Goal: Information Seeking & Learning: Learn about a topic

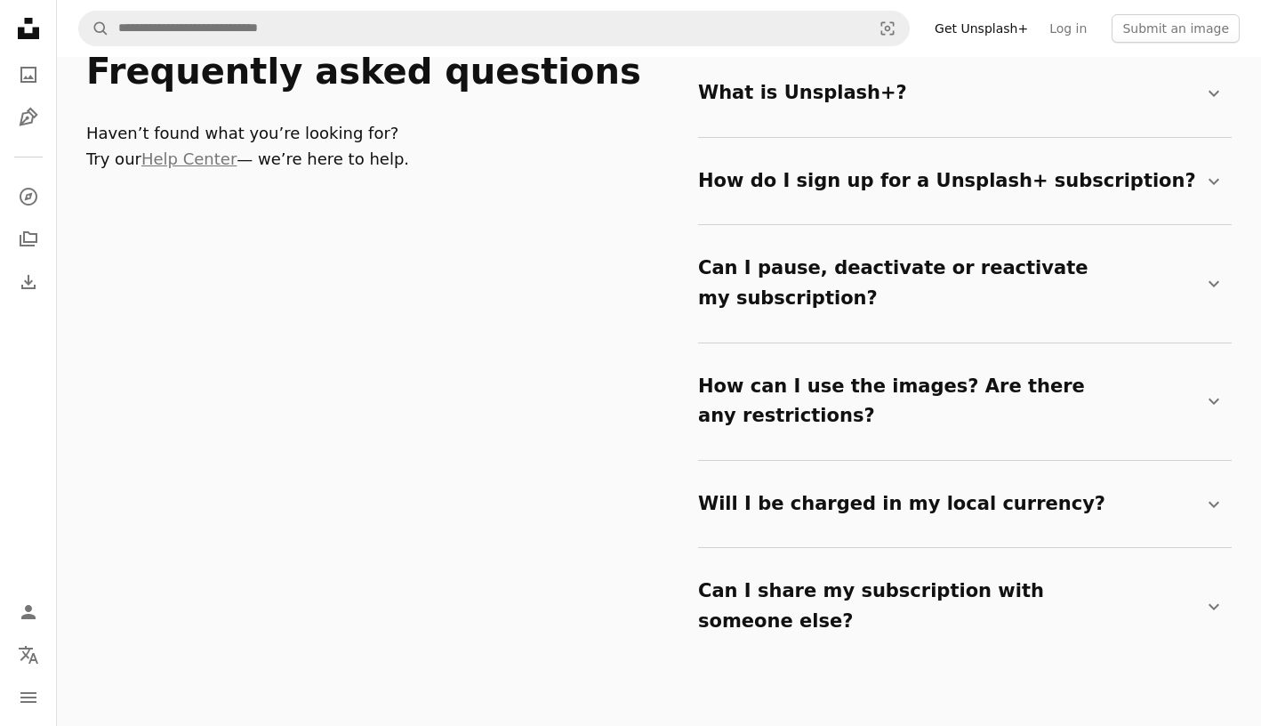
scroll to position [2906, 0]
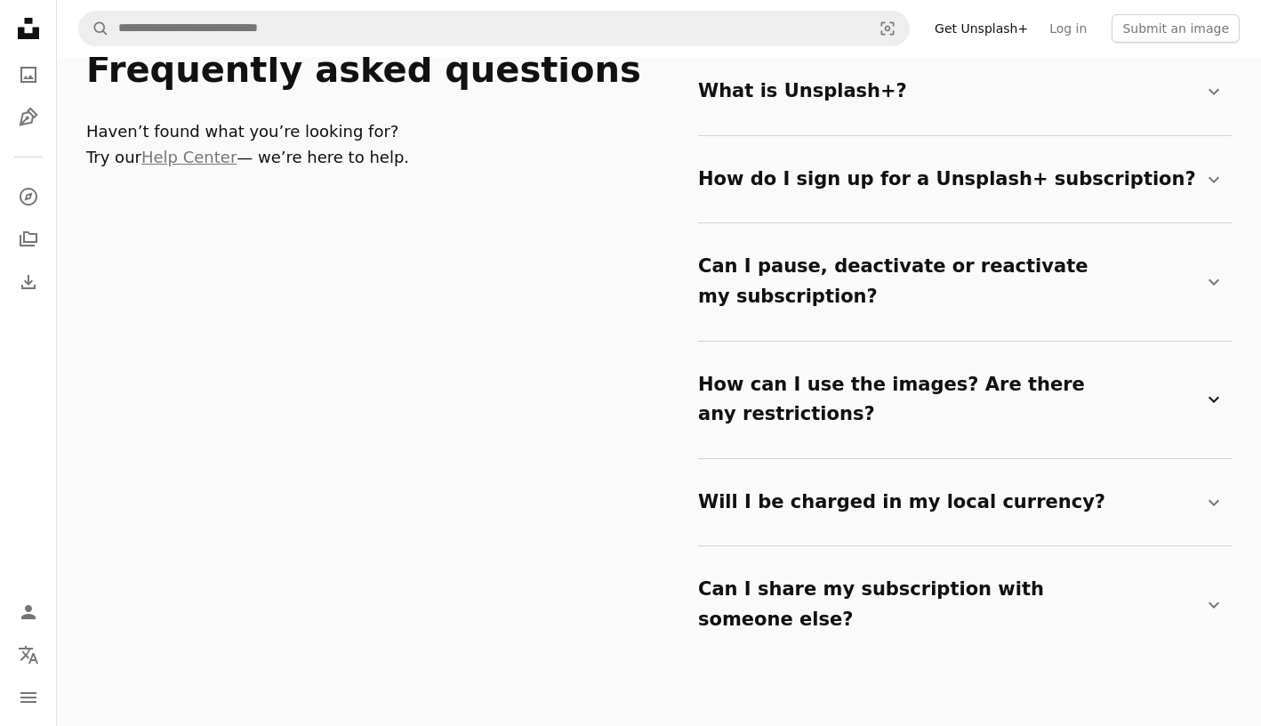
click at [787, 358] on summary "How can I use the images? Are there any restrictions? Chevron down" at bounding box center [961, 400] width 527 height 88
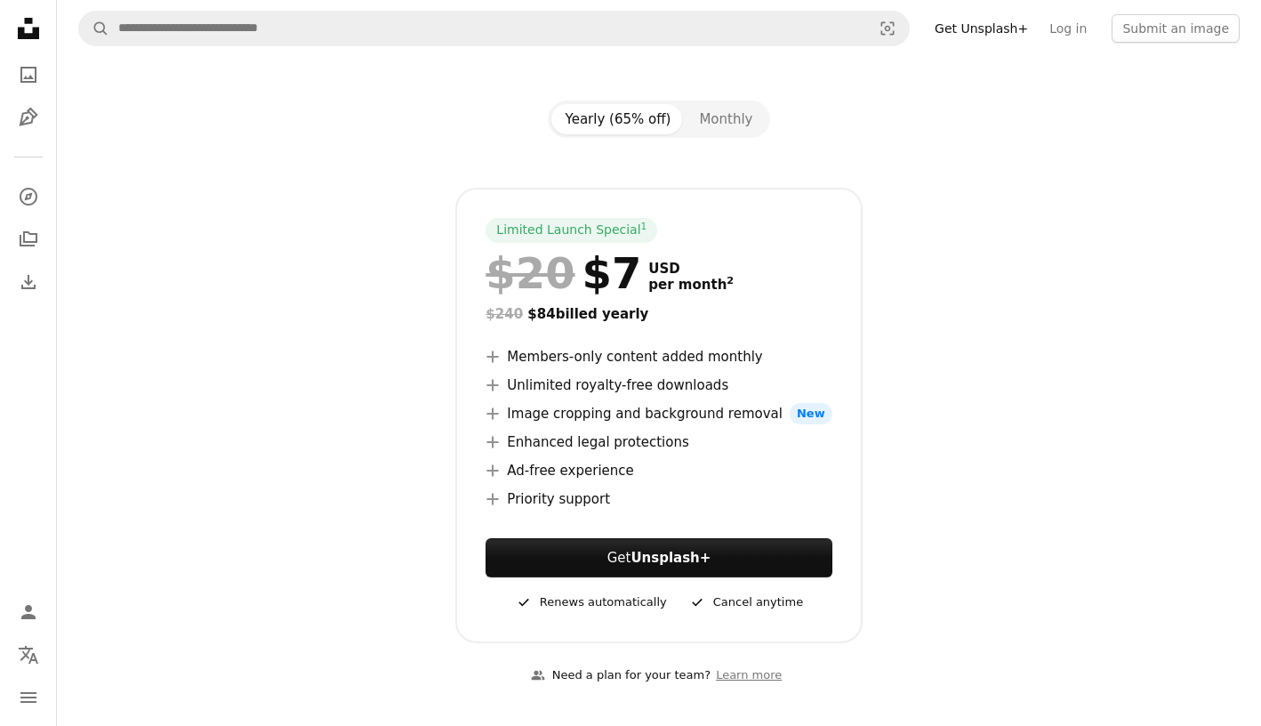
scroll to position [0, 0]
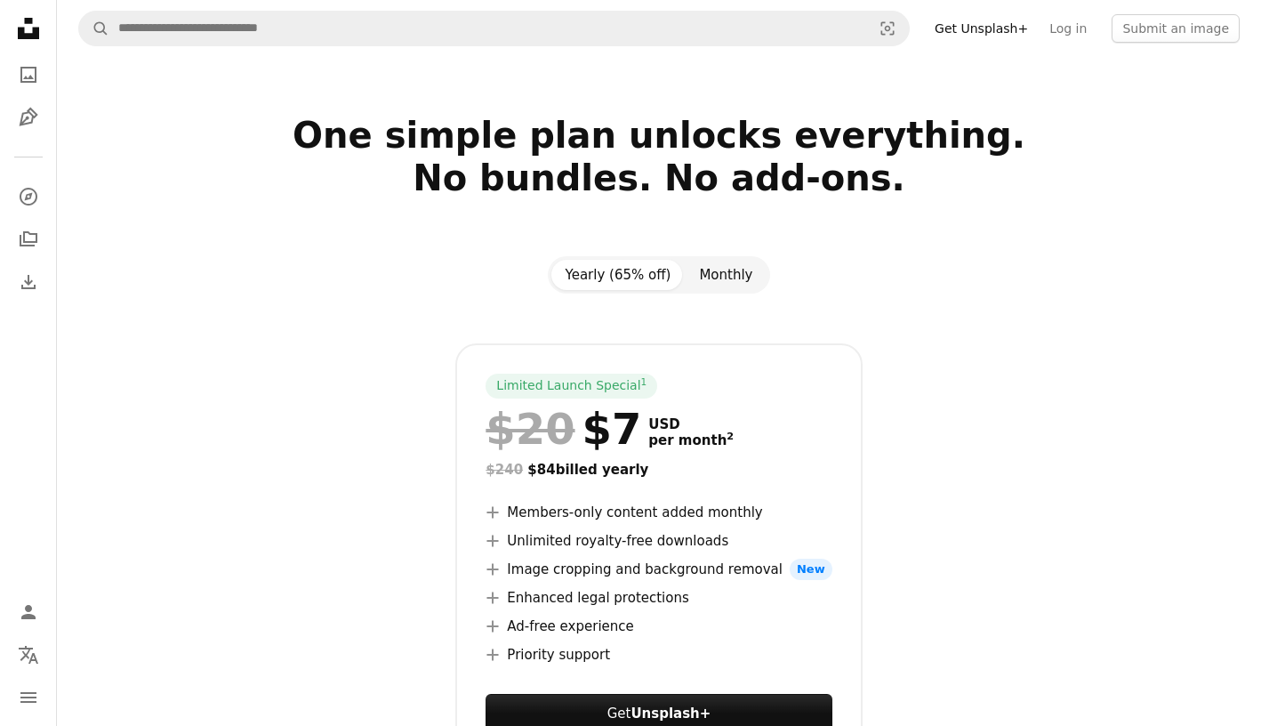
click at [734, 276] on button "Monthly" at bounding box center [726, 275] width 82 height 30
click at [635, 278] on button "Yearly (65% off)" at bounding box center [618, 275] width 134 height 30
click at [976, 31] on link "Get Unsplash+" at bounding box center [981, 28] width 115 height 28
click at [971, 30] on link "Get Unsplash+" at bounding box center [981, 28] width 115 height 28
click at [18, 16] on icon "Unsplash logo Unsplash Home" at bounding box center [29, 29] width 36 height 36
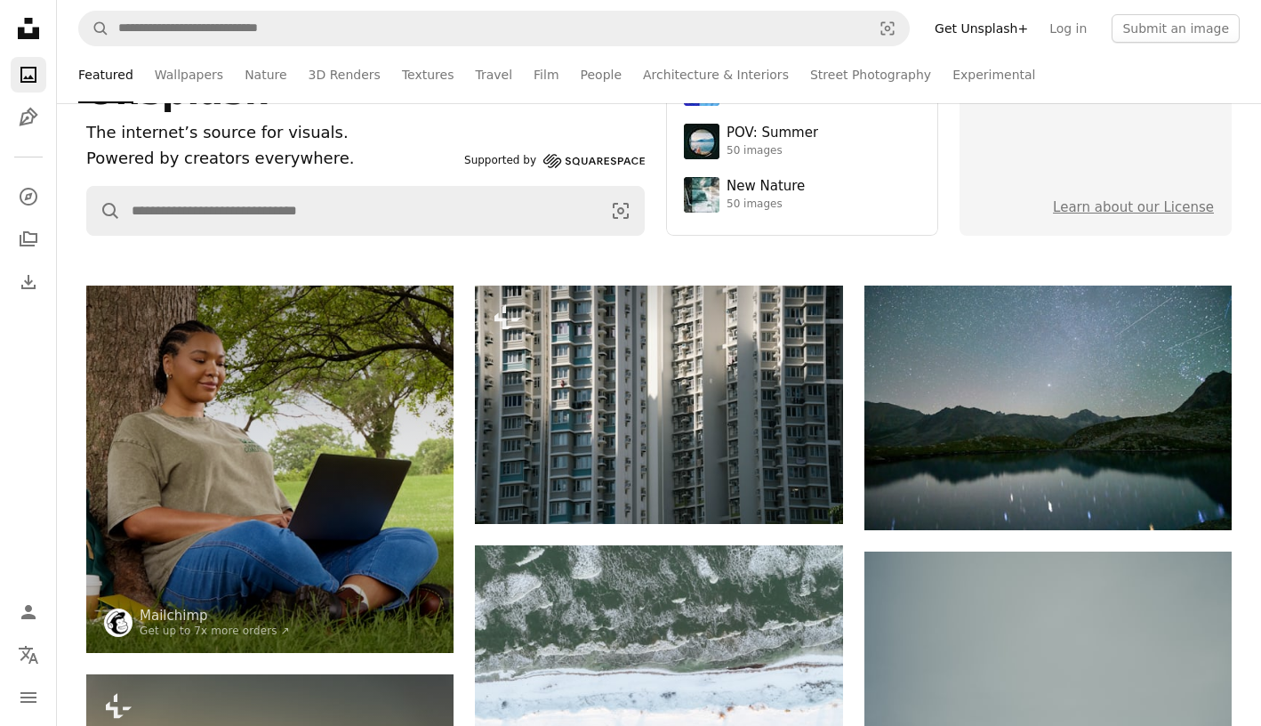
scroll to position [199, 0]
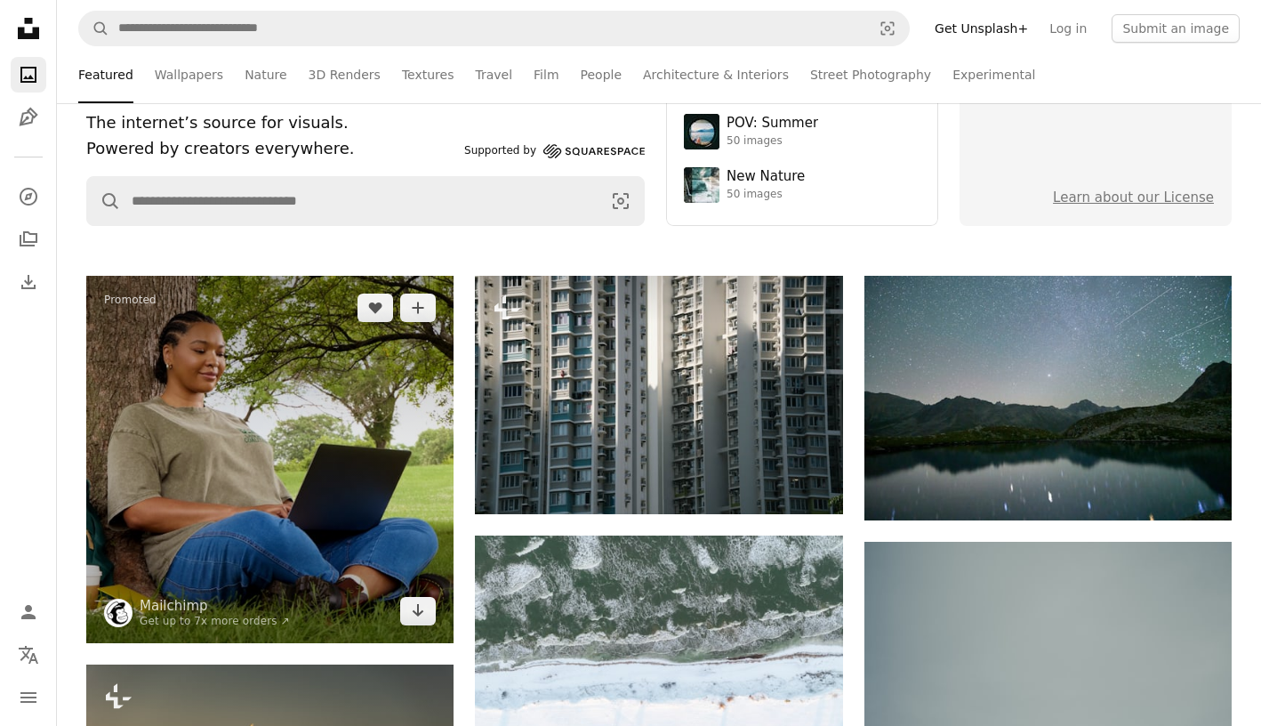
click at [277, 367] on img at bounding box center [269, 459] width 367 height 367
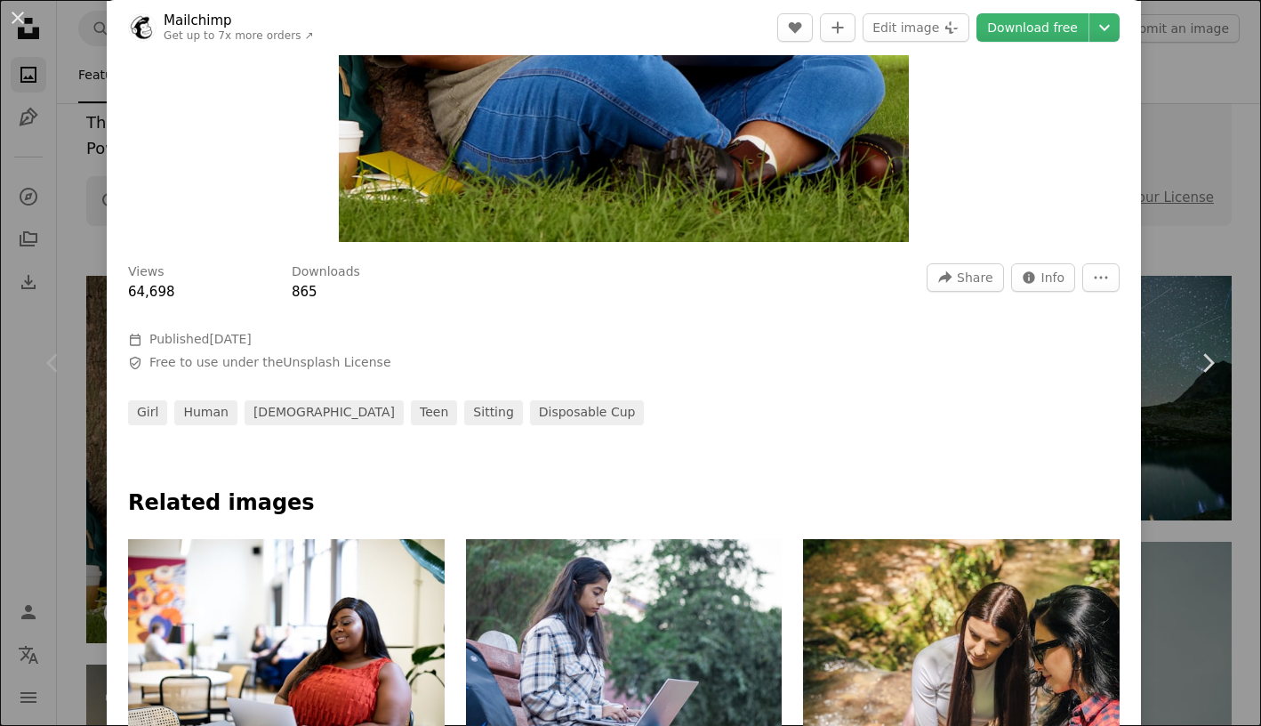
scroll to position [387, 0]
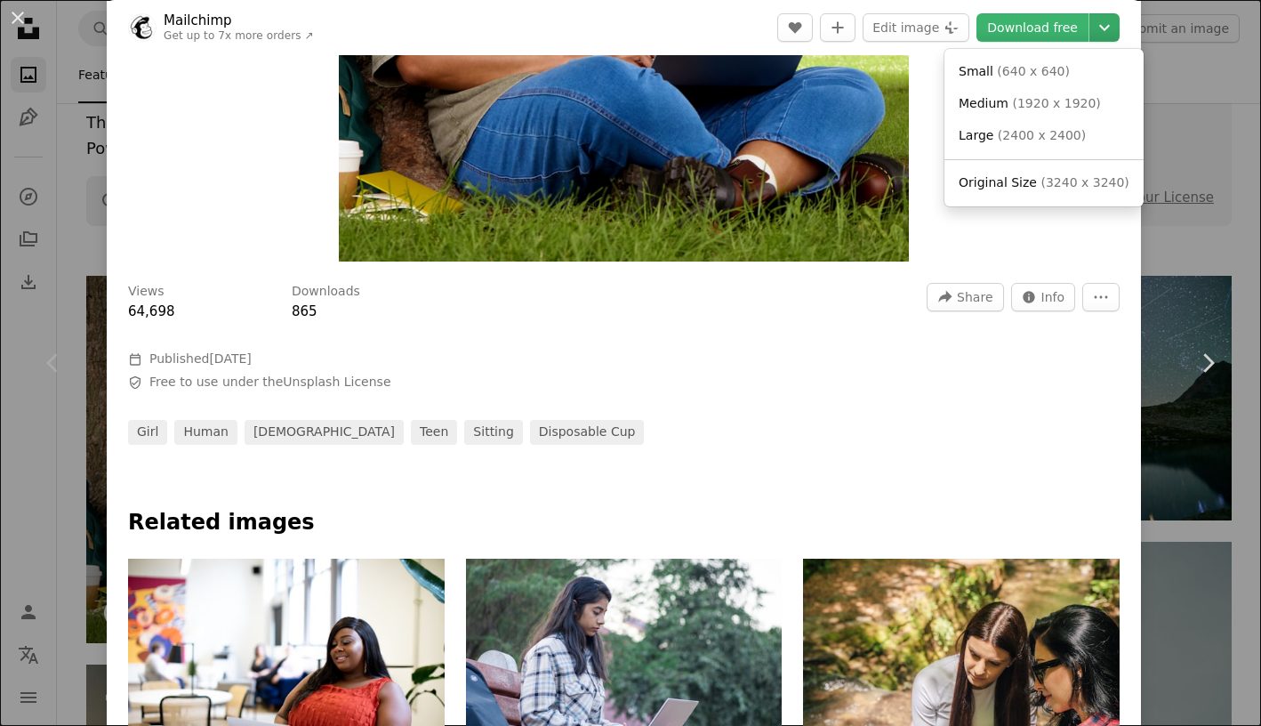
click at [1115, 32] on icon "Chevron down" at bounding box center [1104, 27] width 28 height 21
click at [928, 342] on dialog "An X shape Chevron left Chevron right Mailchimp Get up to 7x more orders ↗ A he…" at bounding box center [630, 363] width 1261 height 726
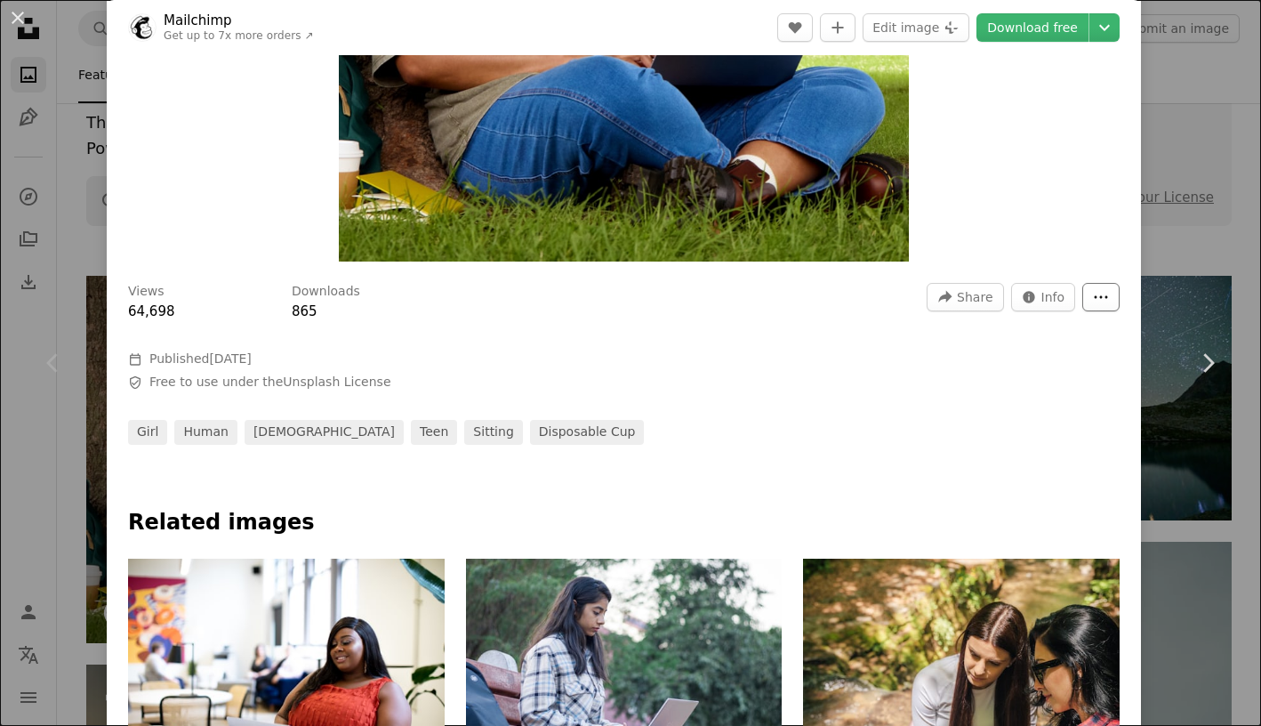
click at [1109, 289] on icon "More Actions" at bounding box center [1101, 297] width 16 height 16
click at [1049, 366] on dialog "An X shape Chevron left Chevron right Mailchimp Get up to 7x more orders ↗ A he…" at bounding box center [630, 363] width 1261 height 726
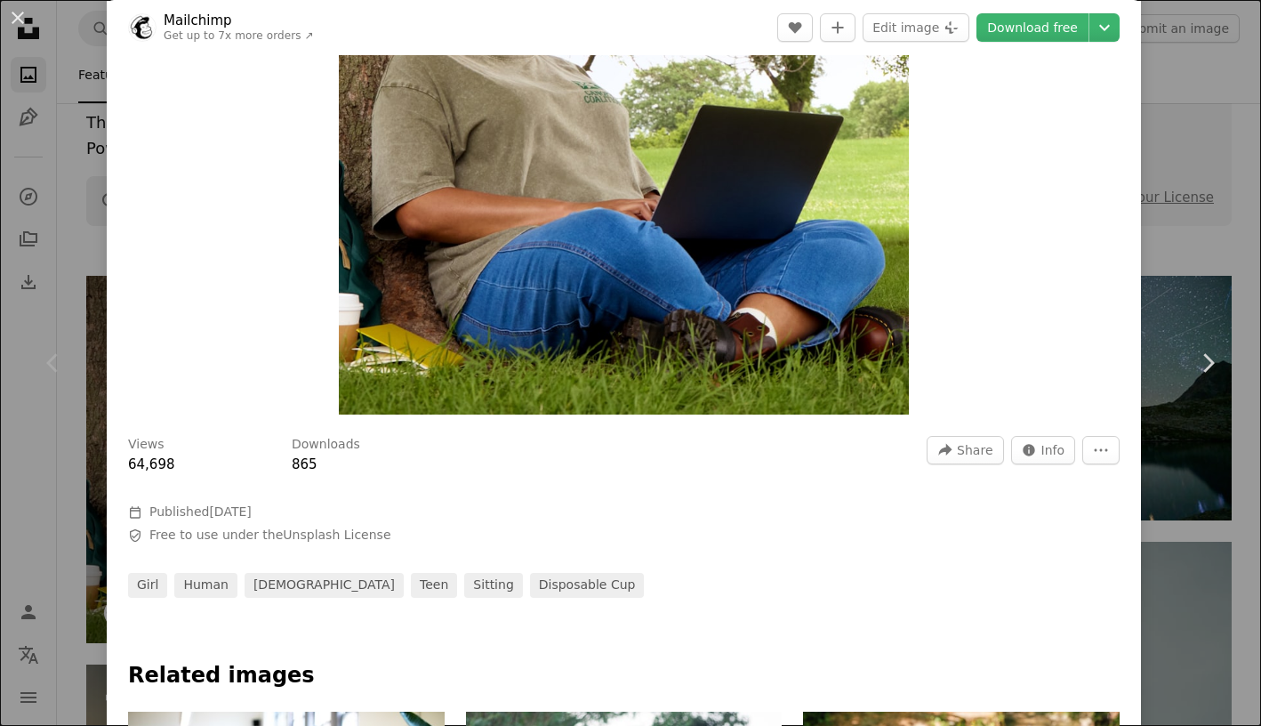
scroll to position [0, 0]
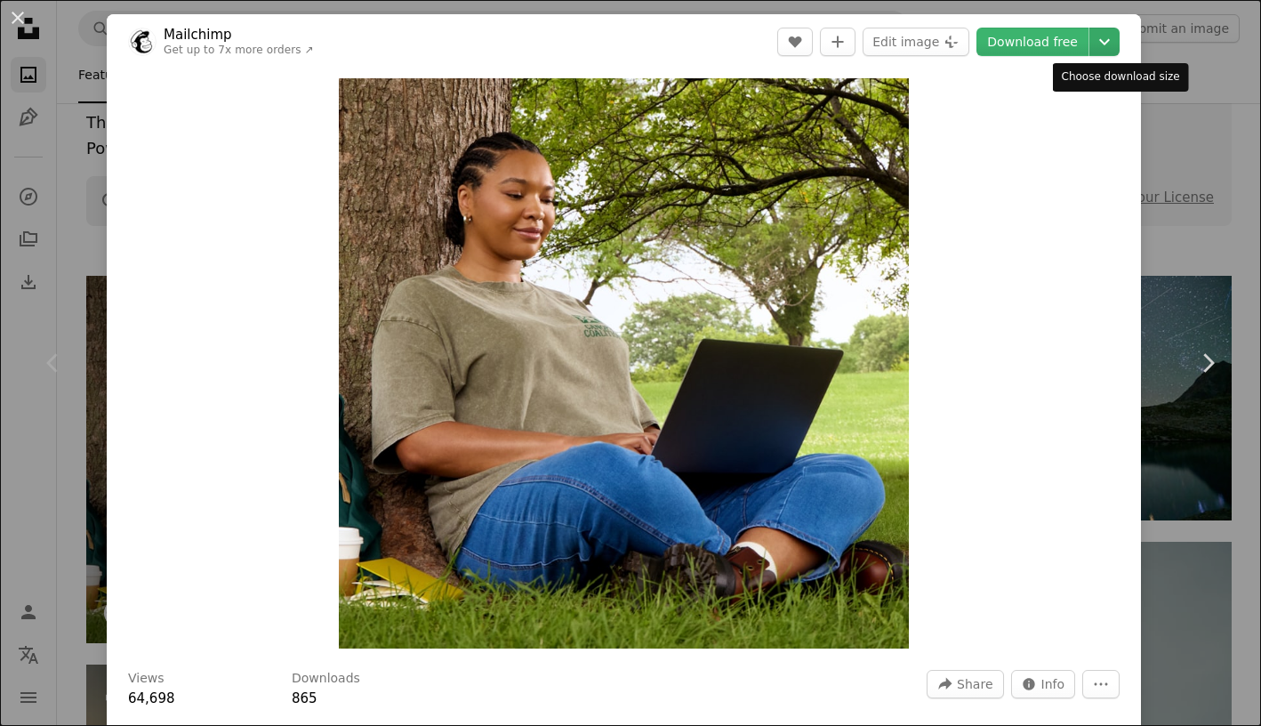
click at [1112, 43] on icon "Chevron down" at bounding box center [1104, 41] width 28 height 21
click at [24, 422] on div "Chevron left" at bounding box center [53, 362] width 107 height 171
click at [83, 208] on div "An X shape Chevron left Chevron right Mailchimp Get up to 7x more orders ↗ A he…" at bounding box center [630, 363] width 1261 height 726
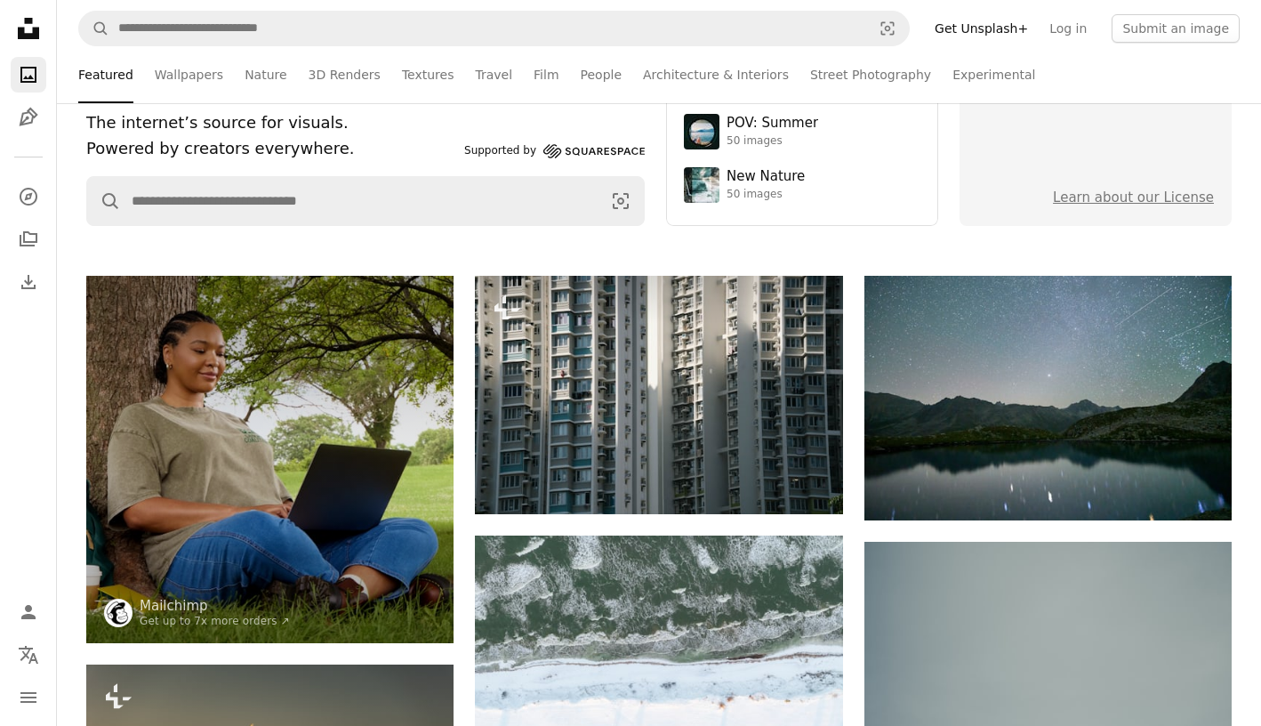
click at [1028, 27] on link "Get Unsplash+" at bounding box center [981, 28] width 115 height 28
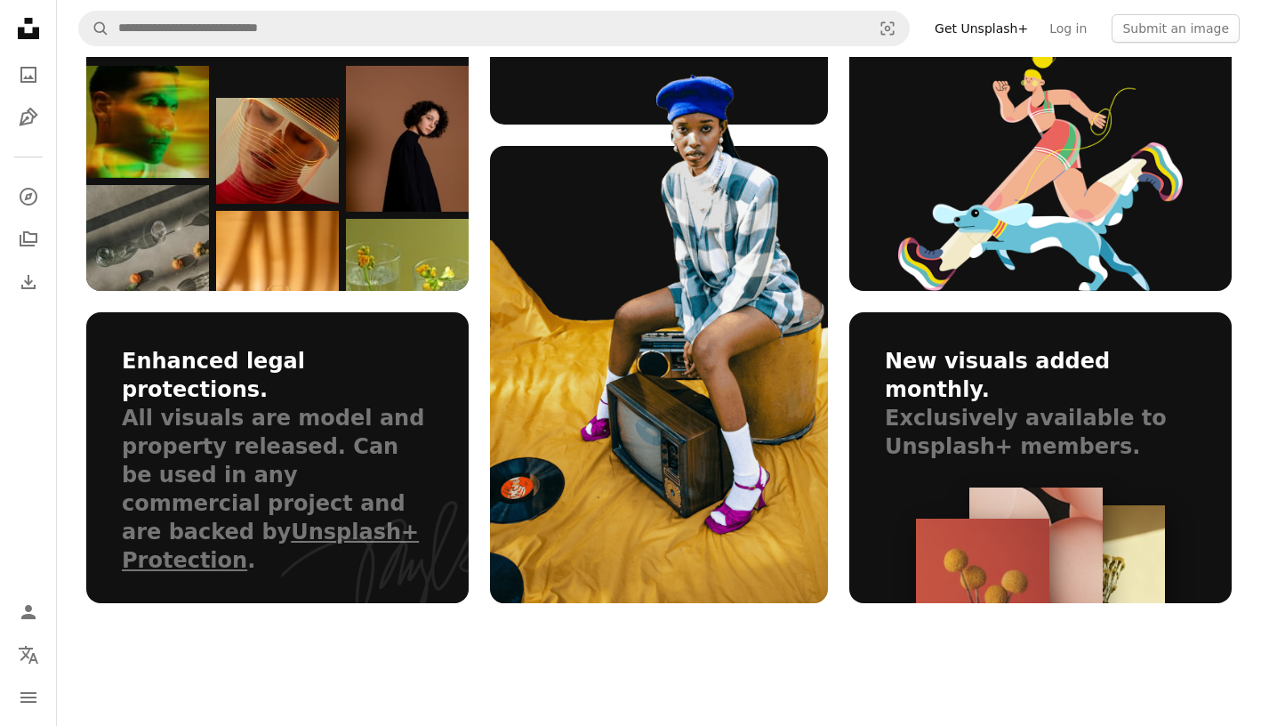
scroll to position [1243, 0]
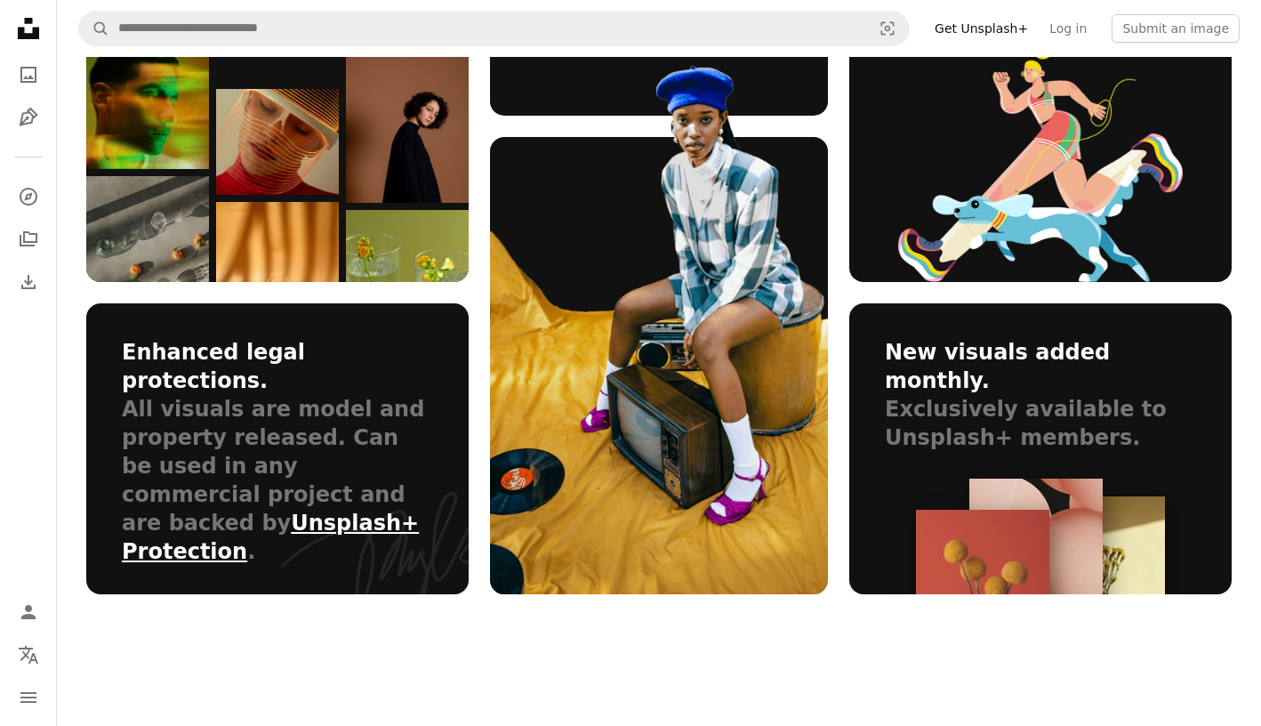
click at [318, 511] on link "Unsplash+ Protection" at bounding box center [270, 537] width 297 height 53
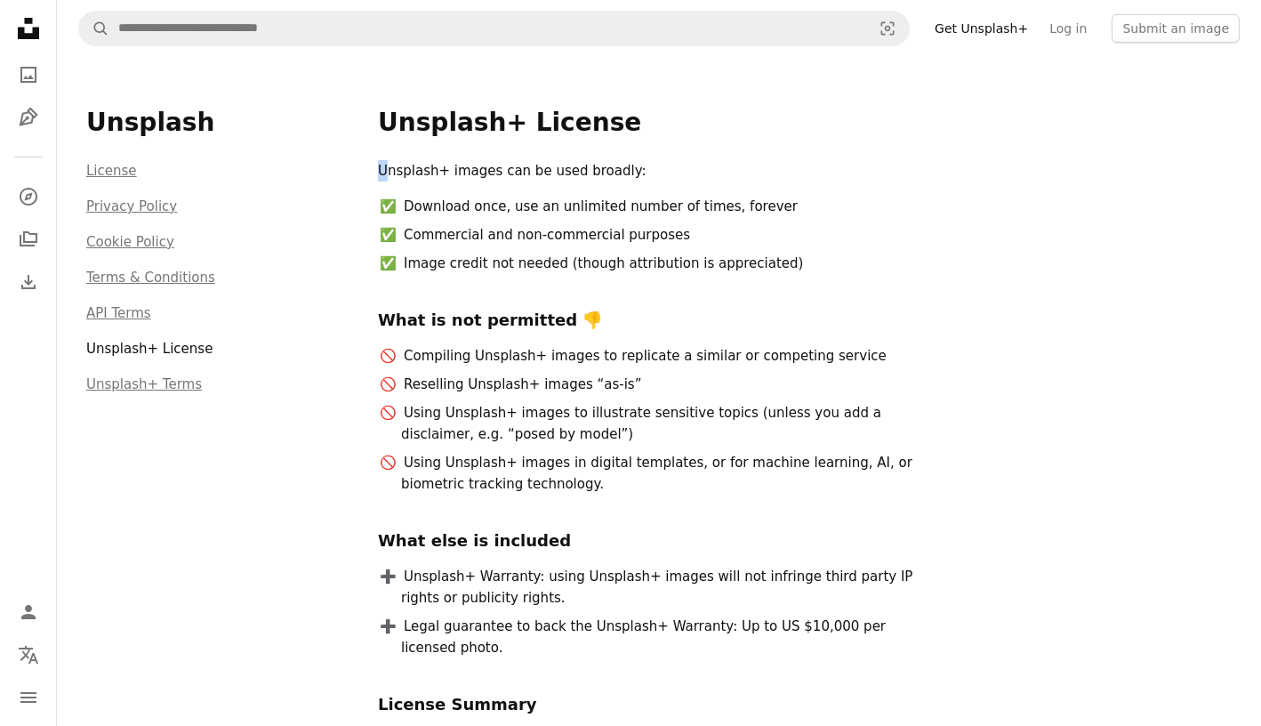
drag, startPoint x: 389, startPoint y: 166, endPoint x: 619, endPoint y: 149, distance: 231.0
click at [619, 149] on div "Unsplash+ License Unsplash+ images can be used broadly: Download once, use an u…" at bounding box center [805, 589] width 854 height 964
click at [637, 174] on p "Unsplash+ images can be used broadly:" at bounding box center [659, 170] width 562 height 21
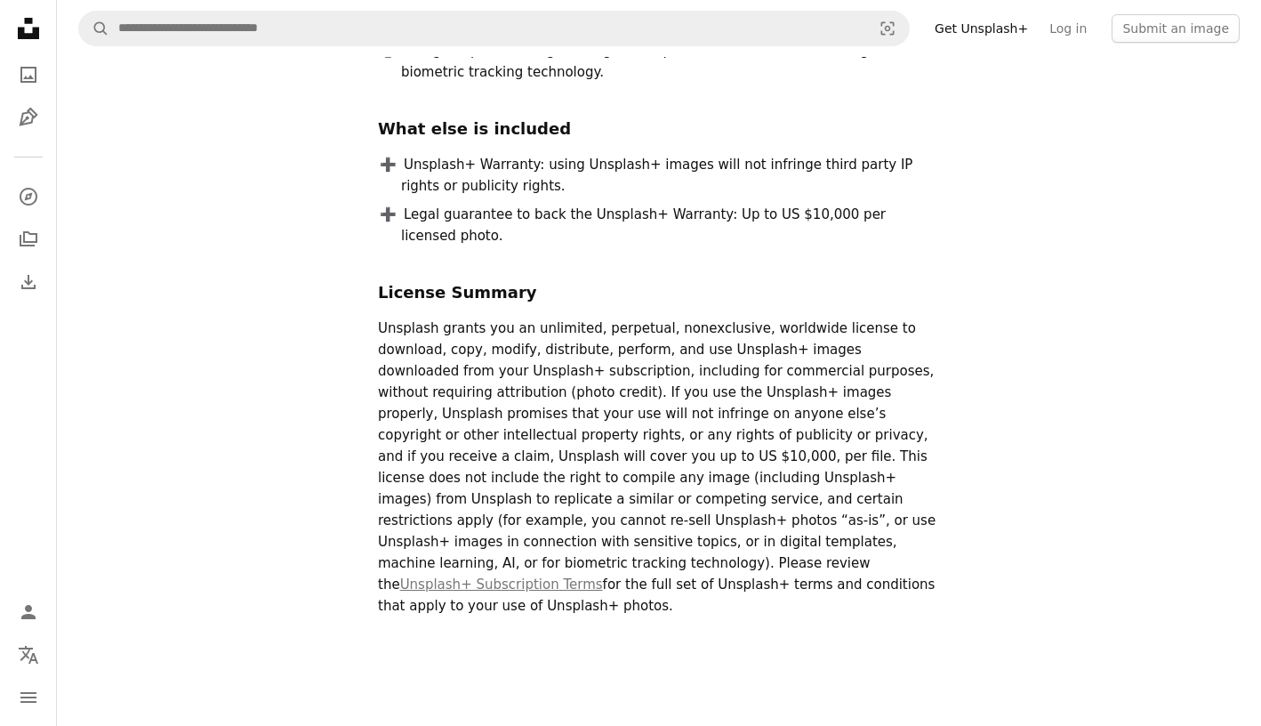
scroll to position [414, 0]
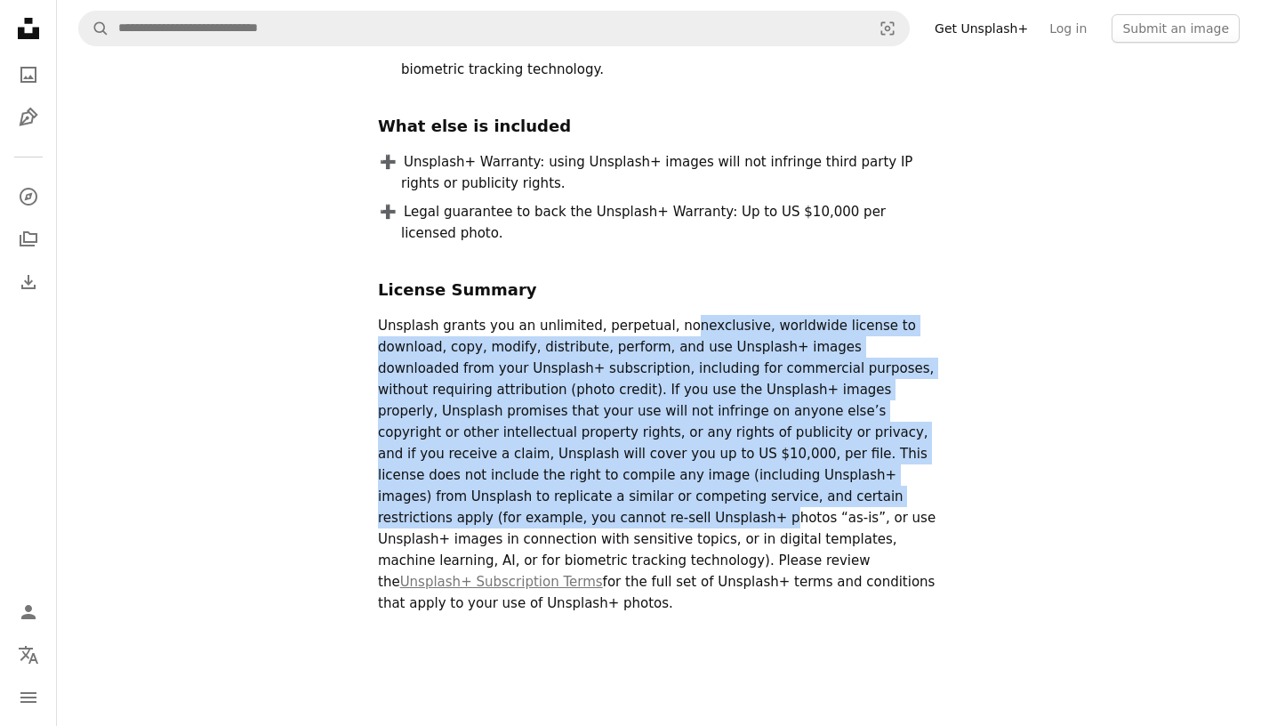
drag, startPoint x: 670, startPoint y: 308, endPoint x: 687, endPoint y: 471, distance: 163.6
click at [687, 470] on p "Unsplash grants you an unlimited, perpetual, nonexclusive, worldwide license to…" at bounding box center [659, 464] width 562 height 299
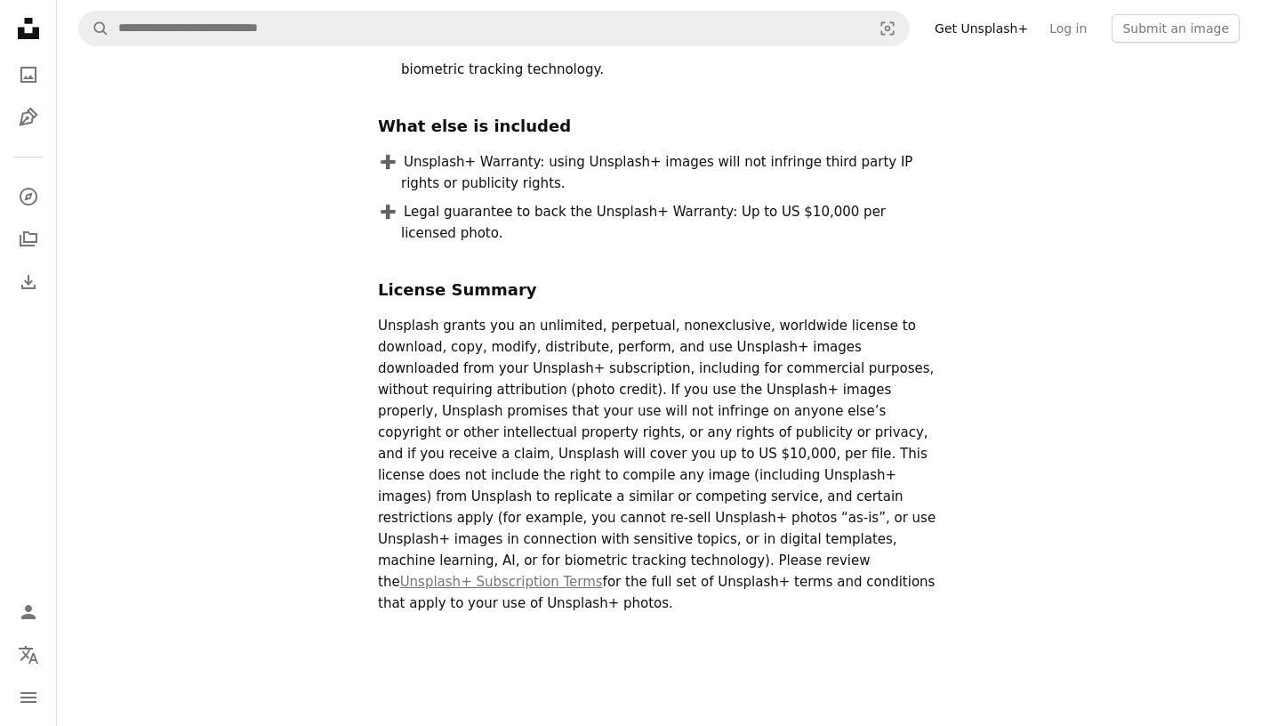
click at [605, 520] on p "Unsplash grants you an unlimited, perpetual, nonexclusive, worldwide license to…" at bounding box center [659, 464] width 562 height 299
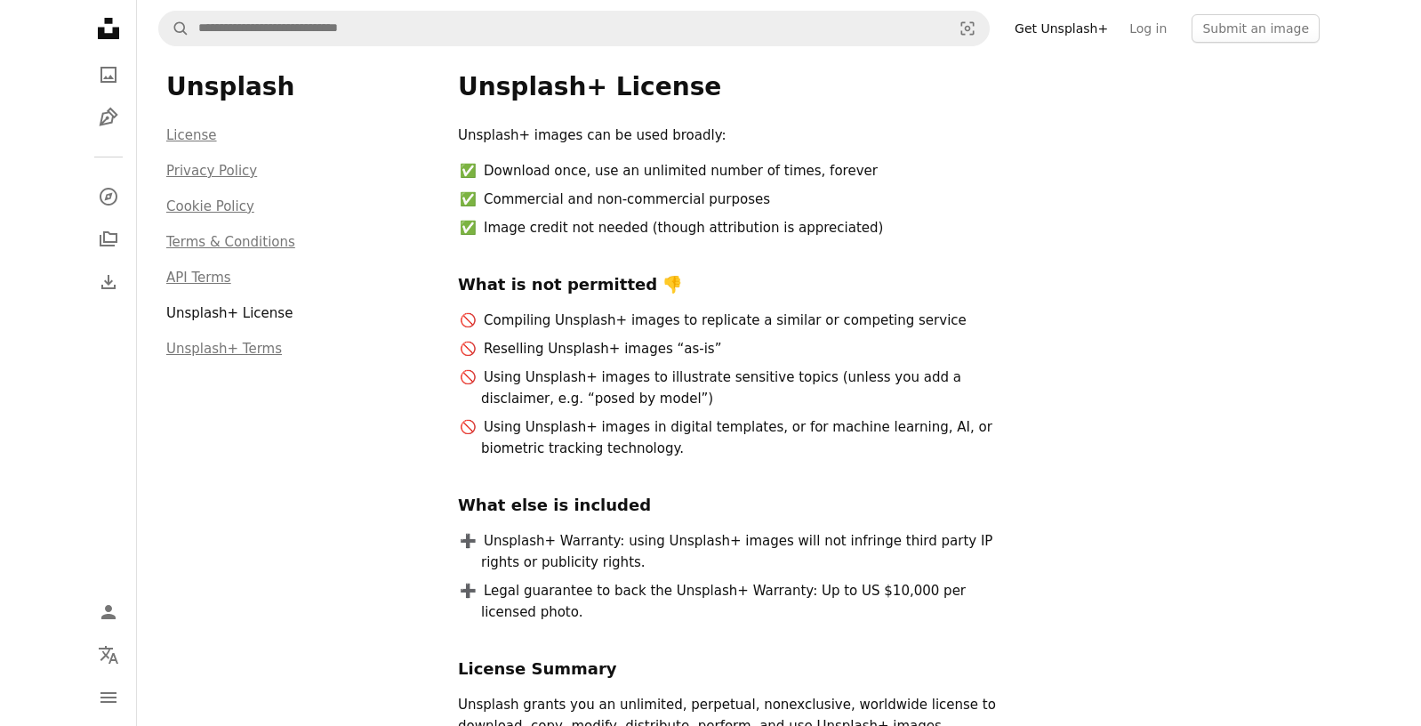
scroll to position [0, 0]
